Goal: Task Accomplishment & Management: Manage account settings

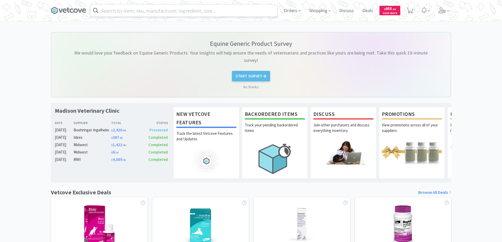
click at [107, 10] on input "text" at bounding box center [183, 10] width 187 height 12
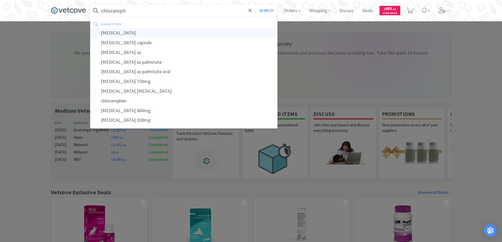
click at [117, 33] on div "[MEDICAL_DATA]" at bounding box center [183, 33] width 187 height 10
type input "[MEDICAL_DATA]"
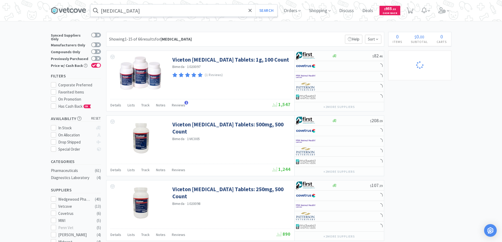
select select "2"
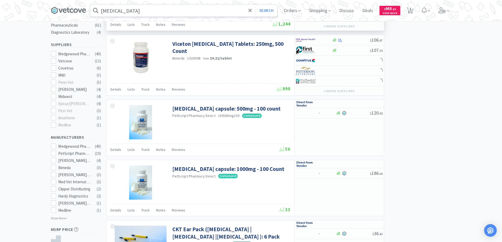
scroll to position [184, 0]
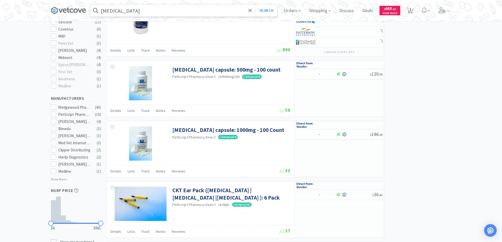
select select "1"
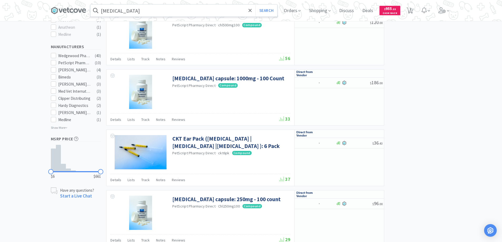
scroll to position [290, 0]
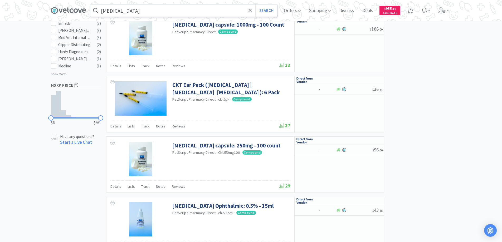
select select "1"
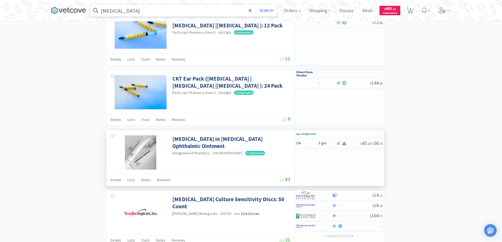
scroll to position [764, 0]
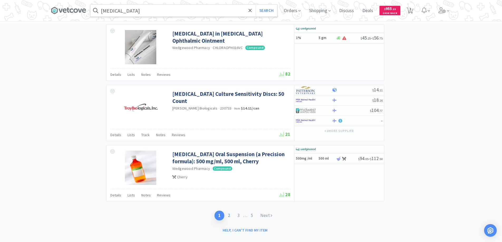
click at [228, 215] on link "2" at bounding box center [228, 216] width 9 height 10
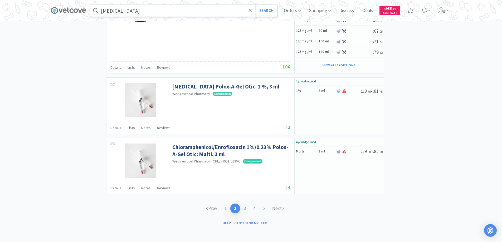
scroll to position [820, 0]
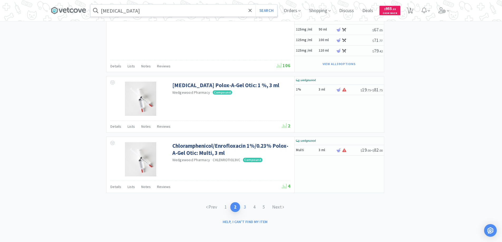
click at [245, 206] on link "3" at bounding box center [244, 207] width 9 height 10
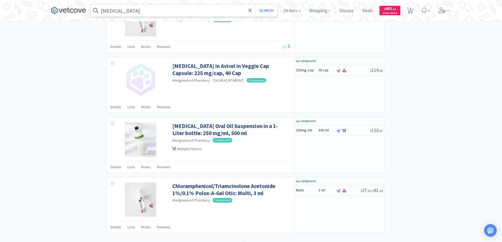
scroll to position [883, 0]
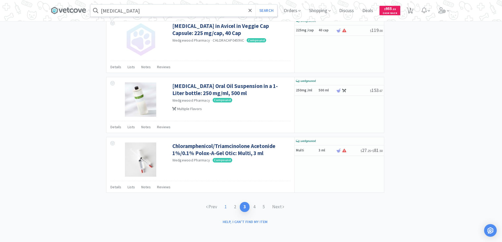
click at [225, 206] on link "1" at bounding box center [225, 207] width 9 height 10
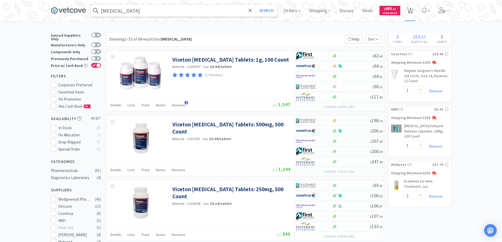
click at [411, 9] on span "3" at bounding box center [410, 8] width 2 height 21
select select "1"
select select "2"
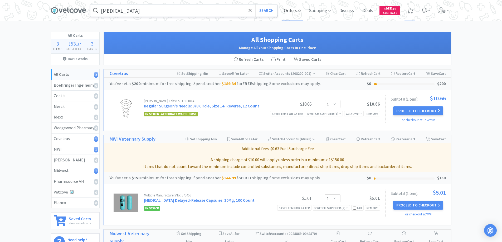
click at [290, 11] on span "Orders" at bounding box center [292, 10] width 21 height 21
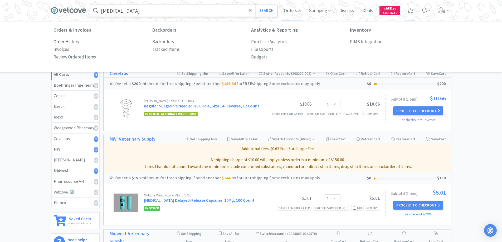
click at [72, 42] on p "Order History" at bounding box center [66, 41] width 26 height 7
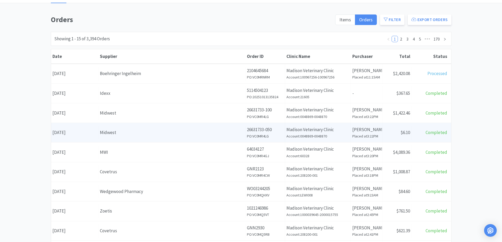
scroll to position [79, 0]
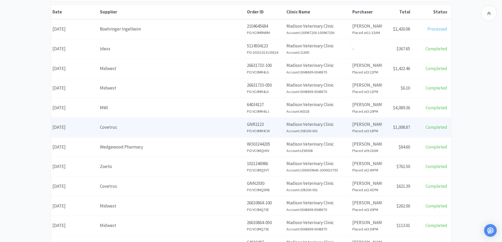
click at [156, 127] on div "Covetrus" at bounding box center [172, 127] width 144 height 7
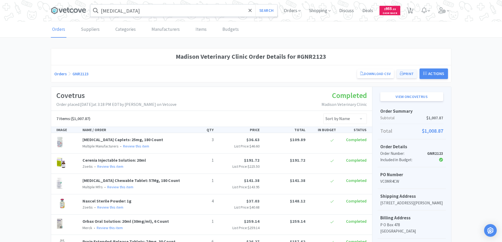
click at [406, 74] on button "Print" at bounding box center [406, 73] width 20 height 9
click at [291, 11] on span "Orders" at bounding box center [292, 10] width 21 height 21
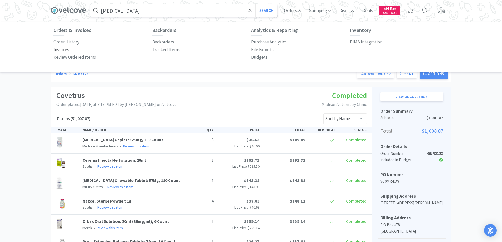
click at [59, 50] on p "Invoices" at bounding box center [61, 49] width 16 height 7
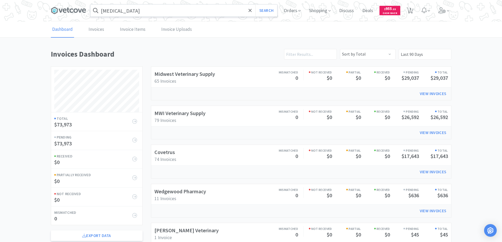
scroll to position [253, 400]
click at [95, 29] on link "Invoices" at bounding box center [96, 30] width 18 height 16
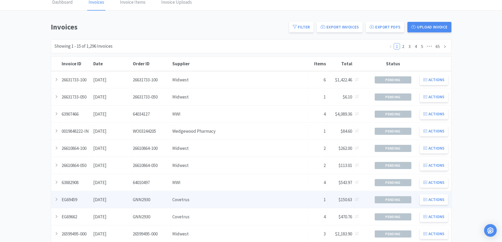
scroll to position [53, 0]
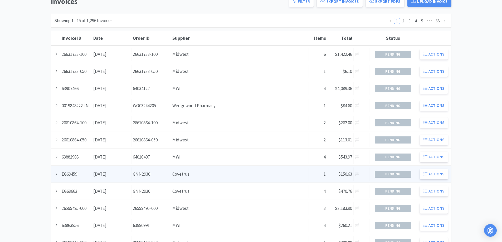
click at [210, 175] on div "Supplier Covetrus" at bounding box center [240, 174] width 138 height 13
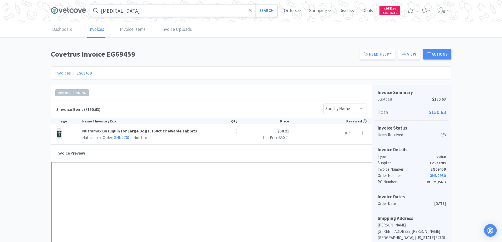
click at [61, 73] on link "Invoices" at bounding box center [62, 72] width 15 height 5
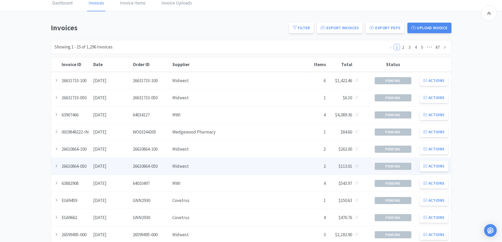
scroll to position [79, 0]
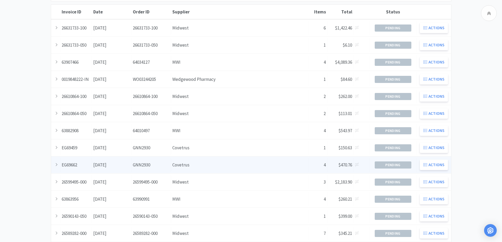
click at [215, 166] on div "Supplier Covetrus" at bounding box center [240, 164] width 138 height 13
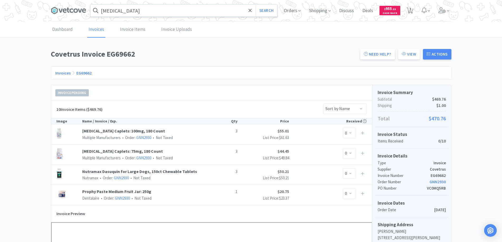
click at [65, 72] on link "Invoices" at bounding box center [62, 72] width 15 height 5
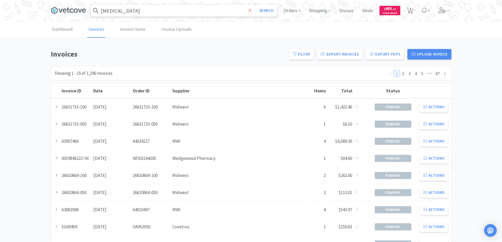
click at [248, 11] on span at bounding box center [250, 10] width 6 height 11
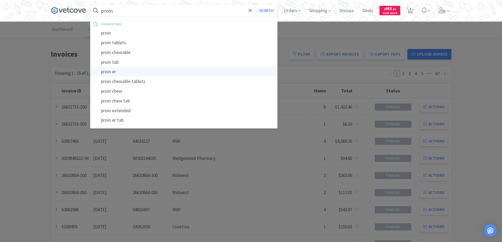
click at [107, 72] on div "proin er" at bounding box center [183, 72] width 187 height 10
type input "proin er"
select select "1"
select select "2"
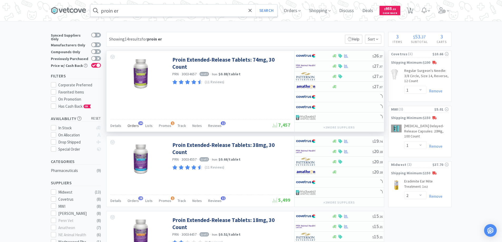
click at [139, 123] on span "34" at bounding box center [140, 123] width 5 height 4
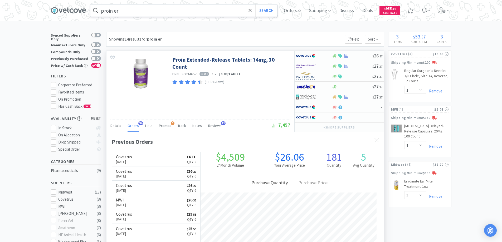
scroll to position [141, 277]
click at [289, 10] on span "Orders" at bounding box center [292, 10] width 21 height 21
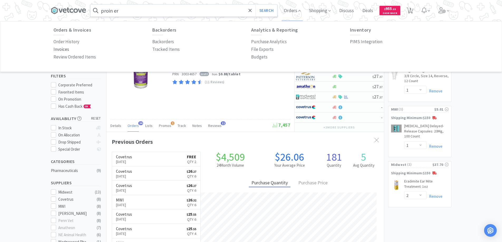
click at [61, 50] on p "Invoices" at bounding box center [61, 49] width 16 height 7
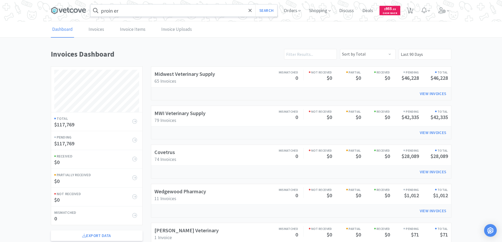
scroll to position [253, 400]
click at [90, 29] on link "Invoices" at bounding box center [96, 30] width 18 height 16
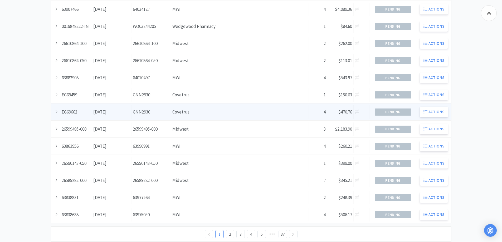
scroll to position [143, 0]
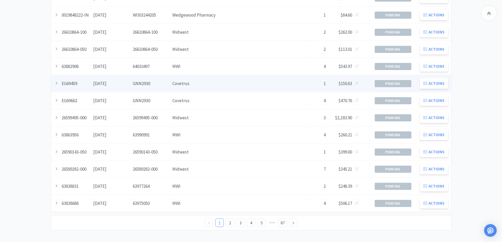
click at [157, 83] on div "Order ID GNN2930" at bounding box center [151, 83] width 40 height 13
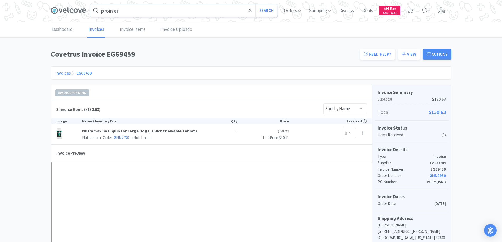
click at [62, 72] on link "Invoices" at bounding box center [62, 72] width 15 height 5
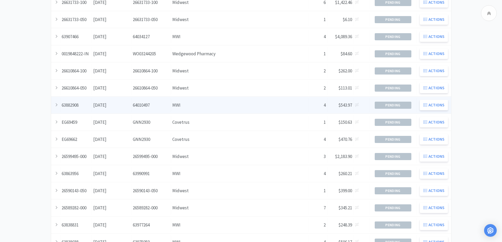
scroll to position [105, 0]
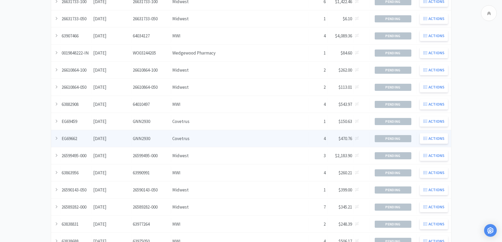
click at [202, 142] on div "Supplier Covetrus" at bounding box center [240, 138] width 138 height 13
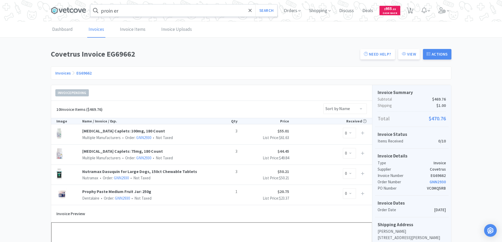
click at [62, 72] on link "Invoices" at bounding box center [62, 72] width 15 height 5
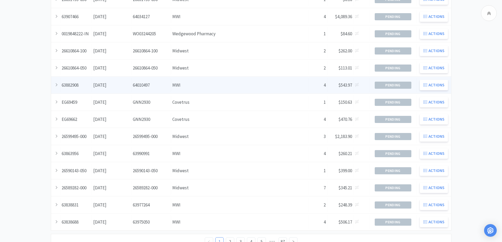
scroll to position [143, 0]
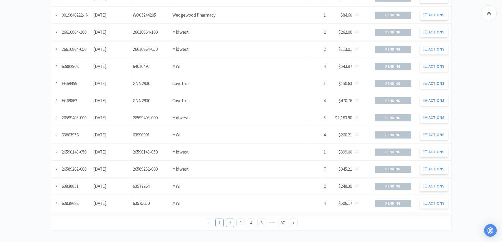
click at [228, 222] on link "2" at bounding box center [230, 223] width 8 height 8
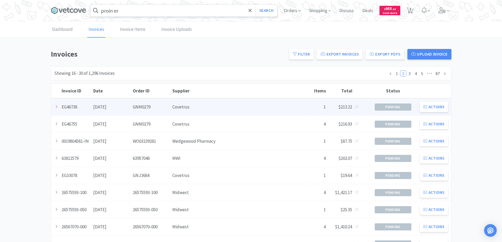
click at [191, 106] on div "Supplier Covetrus" at bounding box center [240, 106] width 138 height 13
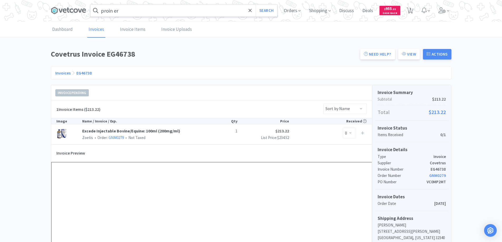
click at [62, 73] on link "Invoices" at bounding box center [62, 72] width 15 height 5
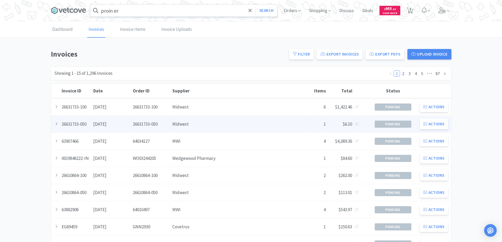
click at [205, 123] on div "Supplier Midwest" at bounding box center [240, 123] width 138 height 13
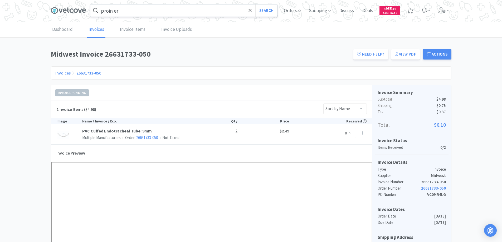
click at [62, 73] on link "Invoices" at bounding box center [62, 72] width 15 height 5
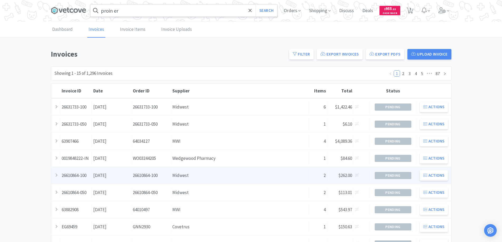
click at [206, 177] on div "Supplier Midwest" at bounding box center [240, 175] width 138 height 13
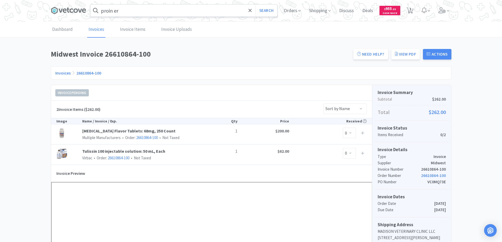
click at [62, 73] on link "Invoices" at bounding box center [62, 72] width 15 height 5
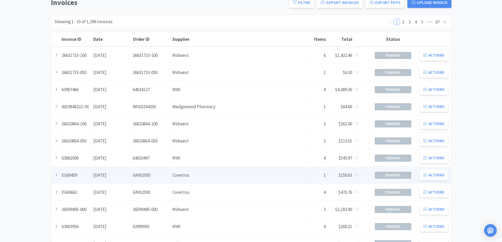
scroll to position [53, 0]
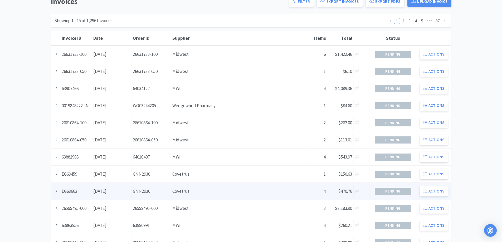
click at [213, 194] on div "Supplier Covetrus" at bounding box center [240, 191] width 138 height 13
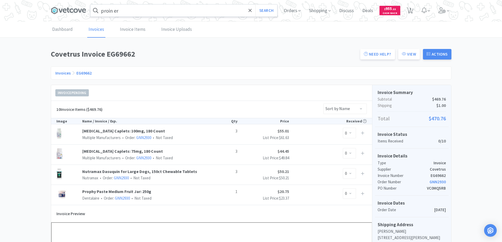
click at [61, 73] on link "Invoices" at bounding box center [62, 72] width 15 height 5
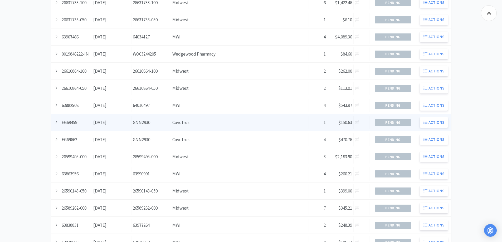
scroll to position [143, 0]
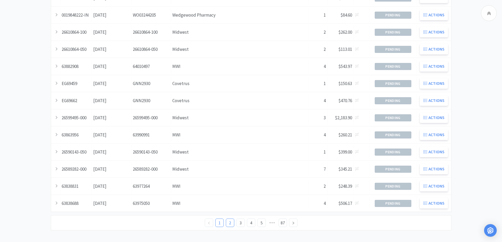
click at [229, 224] on link "2" at bounding box center [230, 223] width 8 height 8
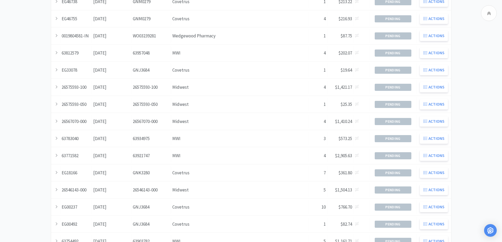
scroll to position [143, 0]
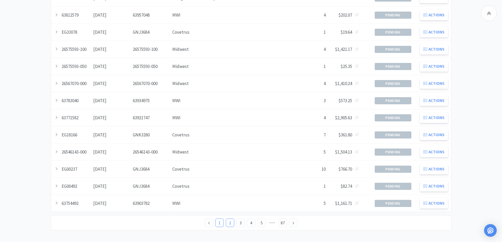
click at [218, 221] on link "1" at bounding box center [219, 223] width 8 height 8
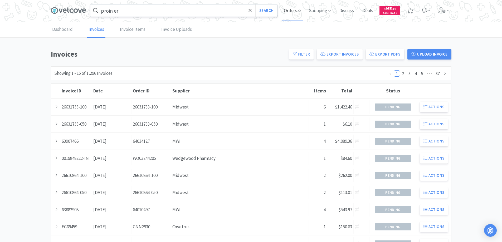
click at [289, 10] on span "Orders" at bounding box center [292, 10] width 21 height 21
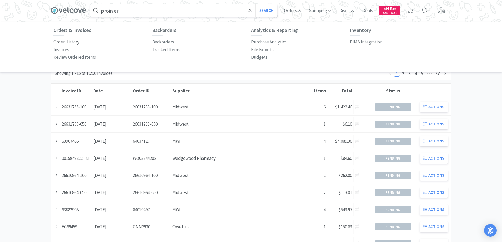
click at [71, 42] on p "Order History" at bounding box center [66, 41] width 26 height 7
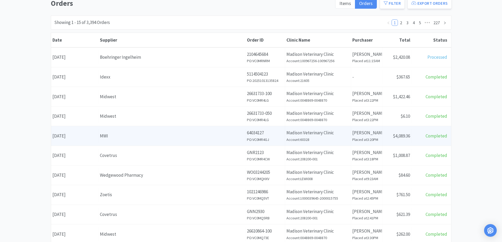
scroll to position [53, 0]
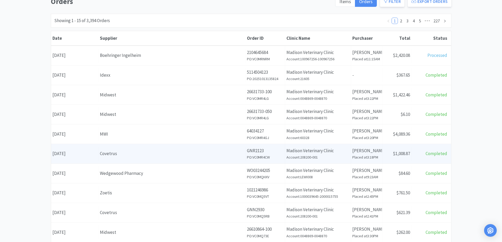
click at [142, 156] on div "Covetrus" at bounding box center [172, 153] width 144 height 7
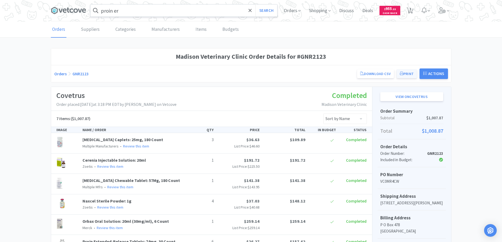
click at [407, 74] on button "Print" at bounding box center [406, 73] width 20 height 9
click at [290, 11] on span "Orders" at bounding box center [292, 10] width 21 height 21
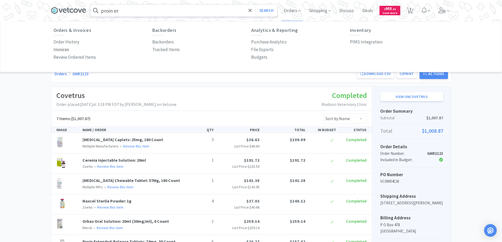
click at [59, 48] on p "Invoices" at bounding box center [61, 49] width 16 height 7
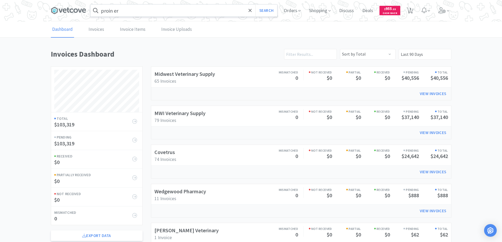
scroll to position [253, 400]
click at [94, 29] on link "Invoices" at bounding box center [96, 30] width 18 height 16
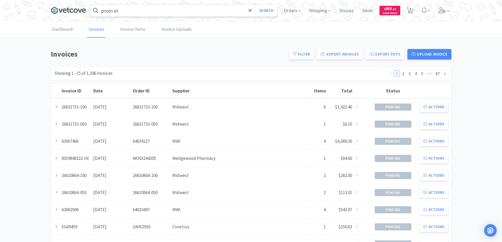
click at [78, 9] on icon at bounding box center [68, 11] width 35 height 8
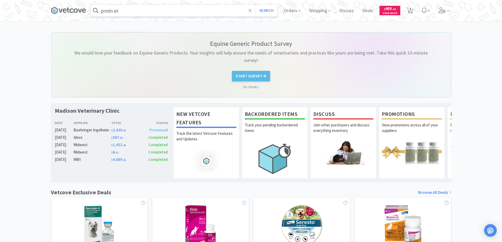
click at [250, 10] on icon at bounding box center [249, 10] width 3 height 3
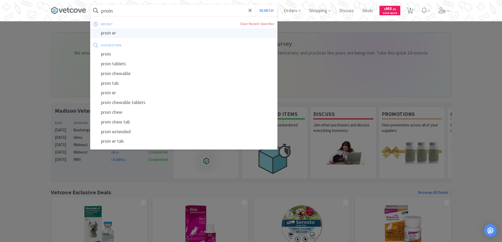
click at [105, 32] on div "proin er" at bounding box center [183, 33] width 187 height 10
type input "proin er"
select select "1"
select select "2"
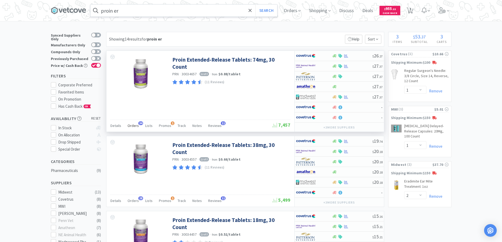
click at [139, 123] on span "34" at bounding box center [140, 123] width 5 height 4
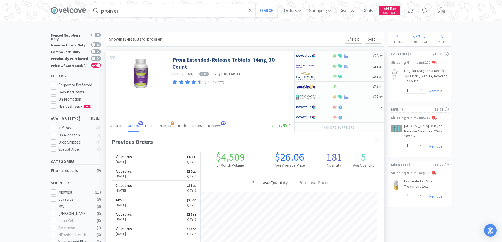
scroll to position [141, 277]
click at [293, 11] on span "Orders" at bounding box center [292, 10] width 21 height 21
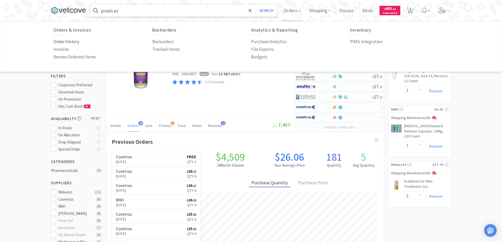
click at [69, 41] on p "Order History" at bounding box center [66, 41] width 26 height 7
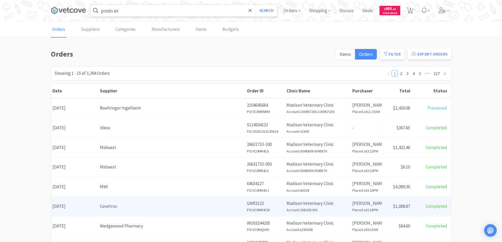
click at [159, 205] on div "Covetrus" at bounding box center [172, 206] width 144 height 7
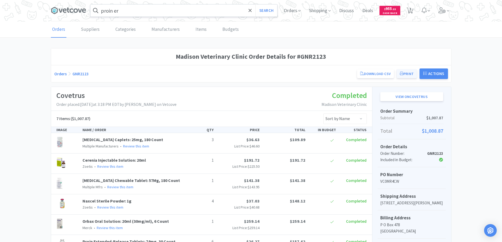
click at [408, 73] on button "Print" at bounding box center [406, 73] width 20 height 9
click at [291, 12] on span "Orders" at bounding box center [292, 10] width 21 height 21
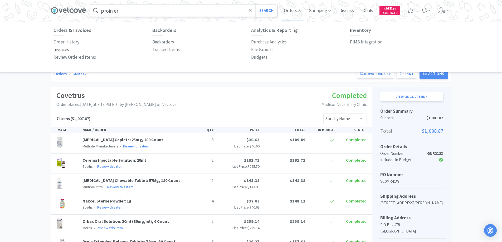
click at [63, 49] on p "Invoices" at bounding box center [61, 49] width 16 height 7
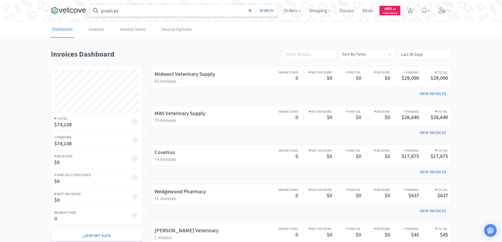
scroll to position [253, 400]
click at [96, 29] on link "Invoices" at bounding box center [96, 30] width 18 height 16
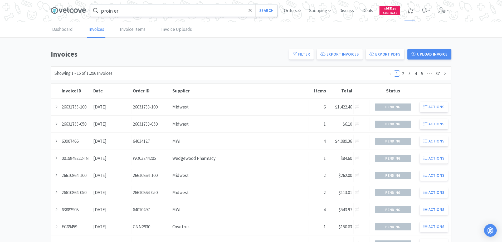
click at [410, 10] on span "3" at bounding box center [410, 8] width 2 height 21
select select "1"
select select "2"
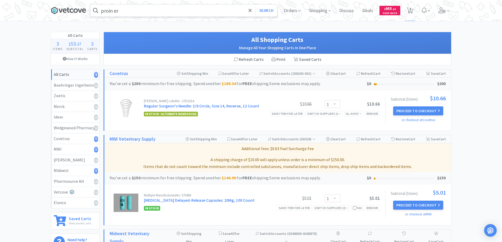
click at [72, 8] on icon at bounding box center [68, 11] width 35 height 8
